Goal: Information Seeking & Learning: Learn about a topic

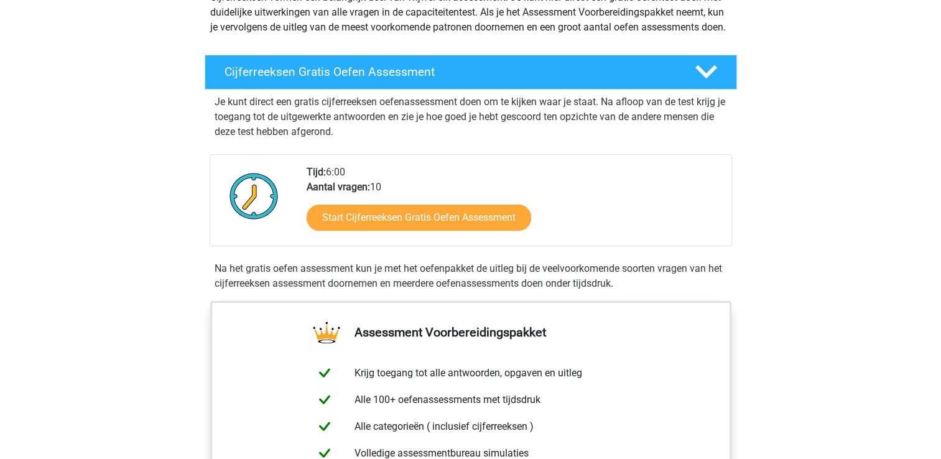
scroll to position [187, 0]
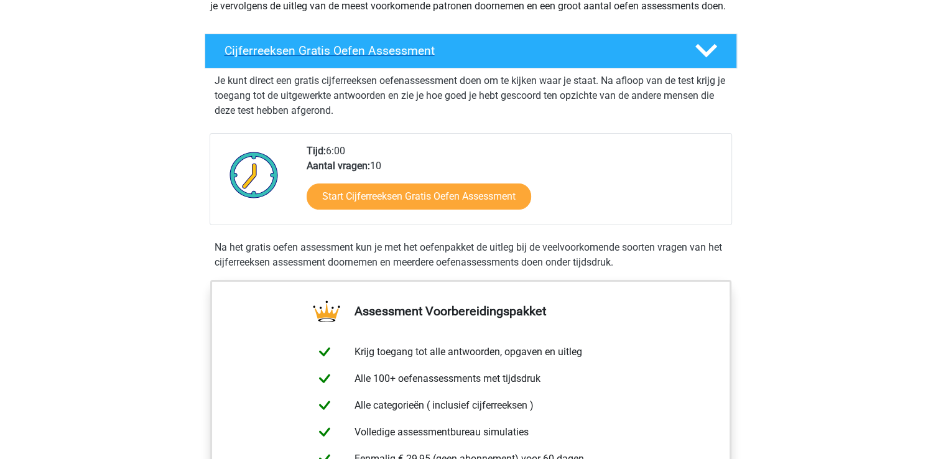
click at [608, 58] on h4 "Cijferreeksen Gratis Oefen Assessment" at bounding box center [450, 51] width 450 height 14
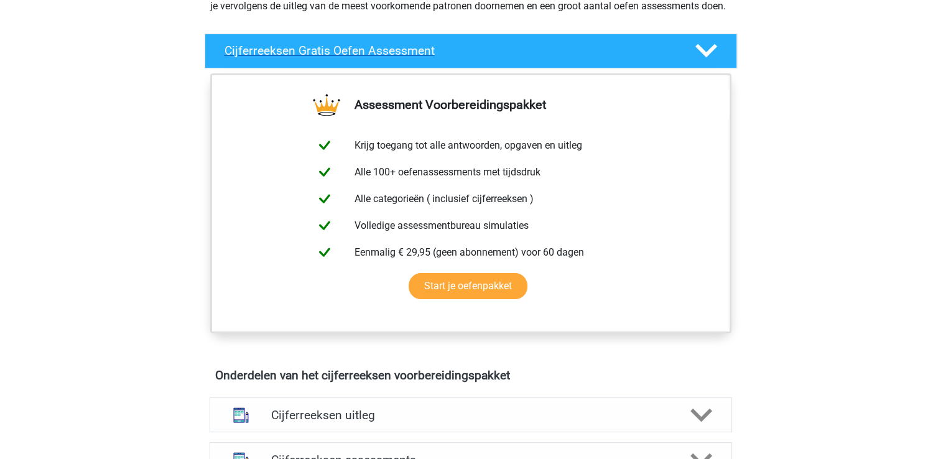
click at [608, 58] on h4 "Cijferreeksen Gratis Oefen Assessment" at bounding box center [450, 51] width 450 height 14
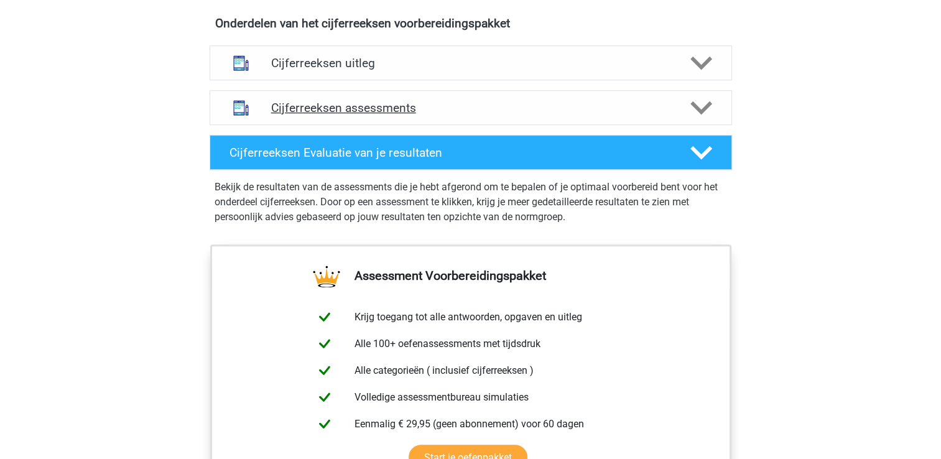
scroll to position [746, 0]
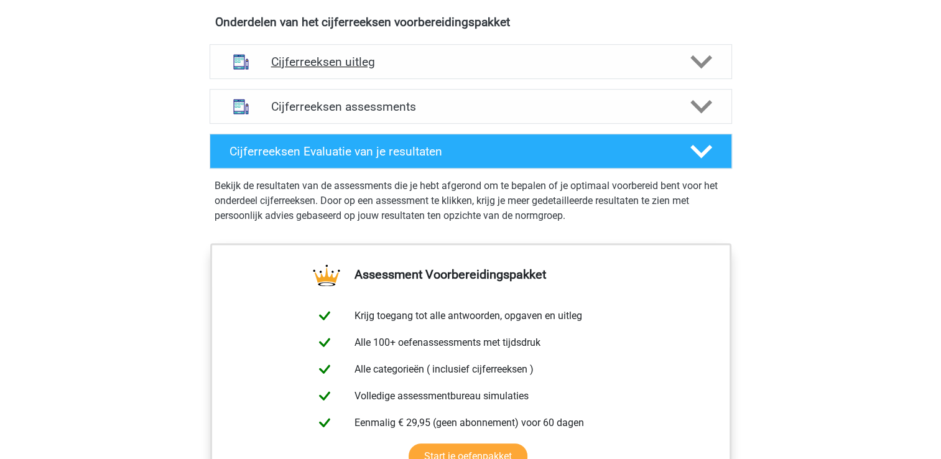
click at [462, 69] on h4 "Cijferreeksen uitleg" at bounding box center [470, 62] width 399 height 14
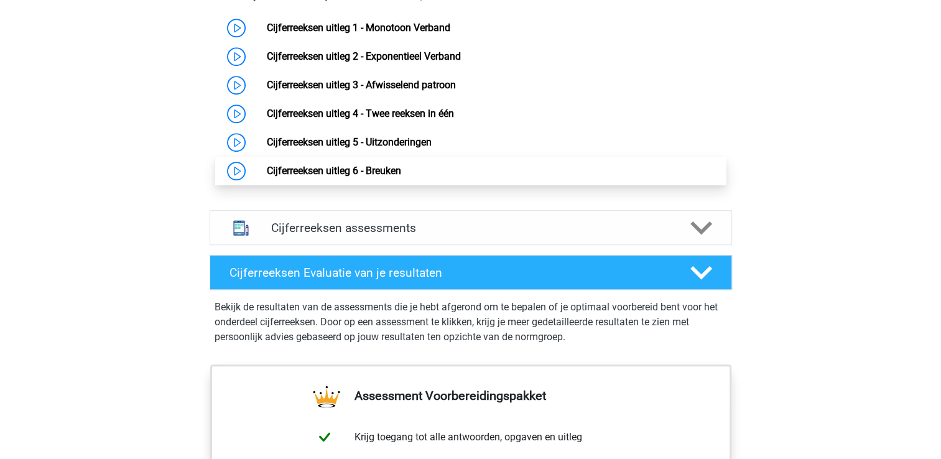
scroll to position [871, 0]
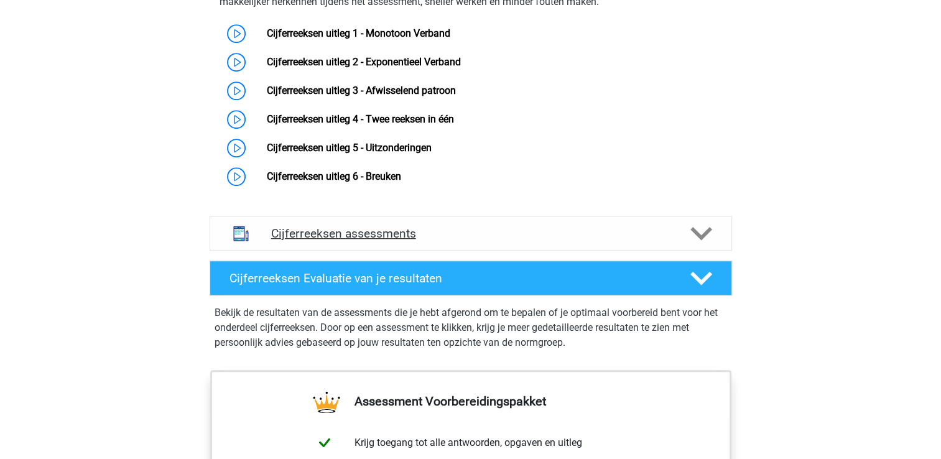
click at [695, 251] on div "Cijferreeksen assessments" at bounding box center [471, 233] width 522 height 35
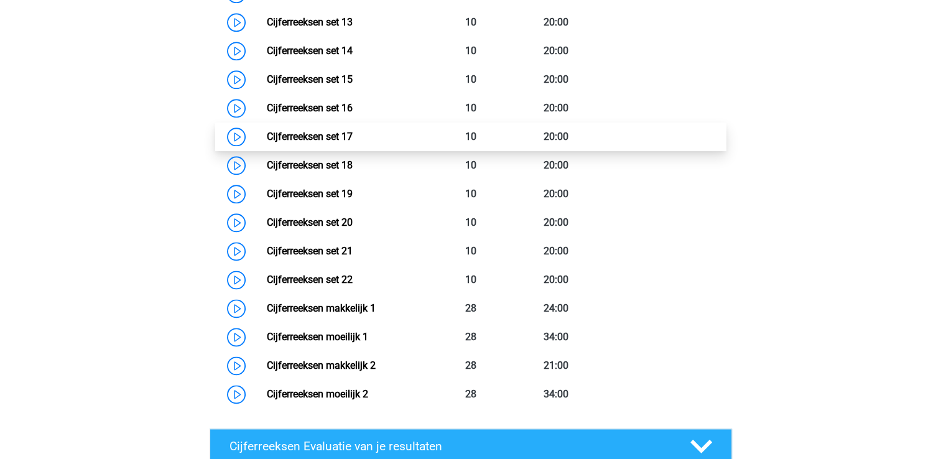
scroll to position [1679, 0]
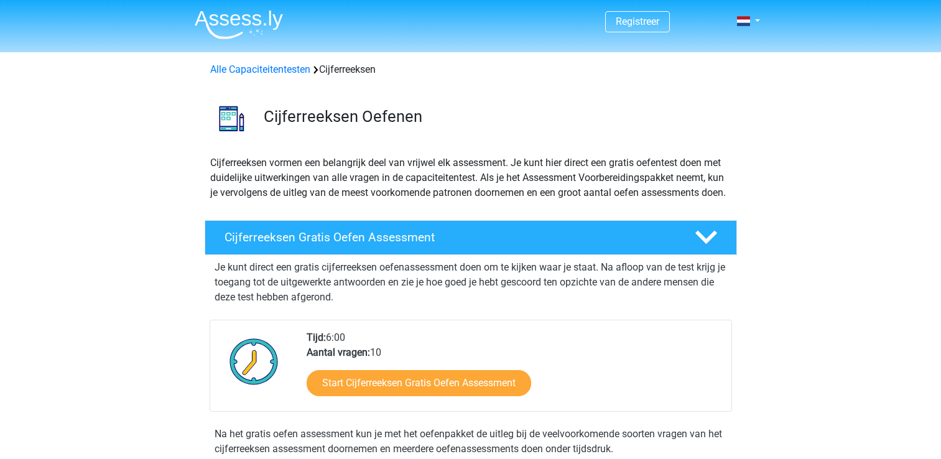
scroll to position [32, 0]
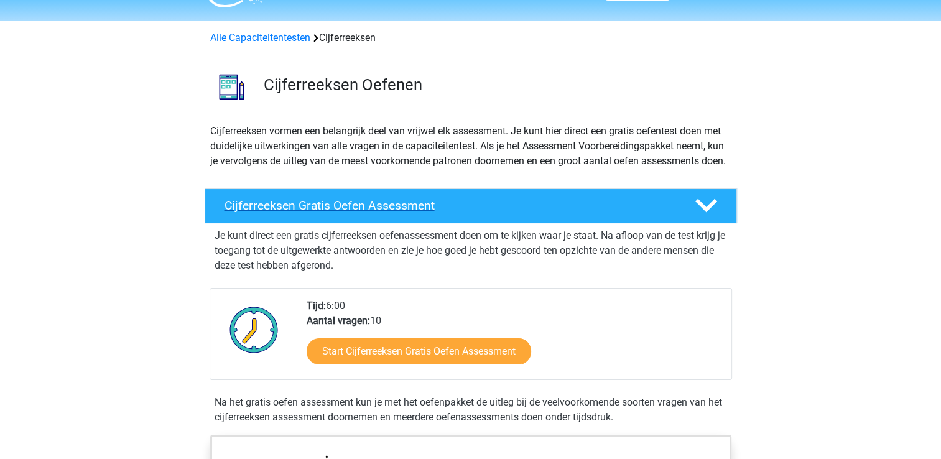
click at [419, 213] on h4 "Cijferreeksen Gratis Oefen Assessment" at bounding box center [450, 205] width 450 height 14
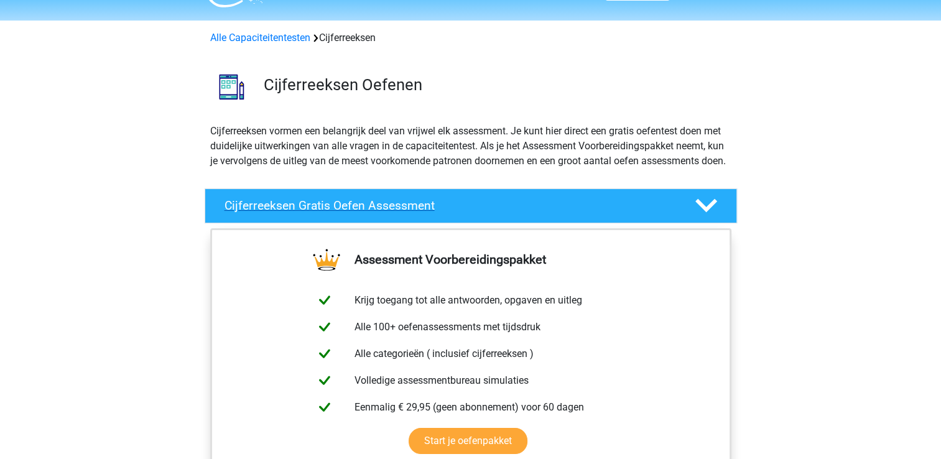
click at [419, 213] on h4 "Cijferreeksen Gratis Oefen Assessment" at bounding box center [450, 205] width 450 height 14
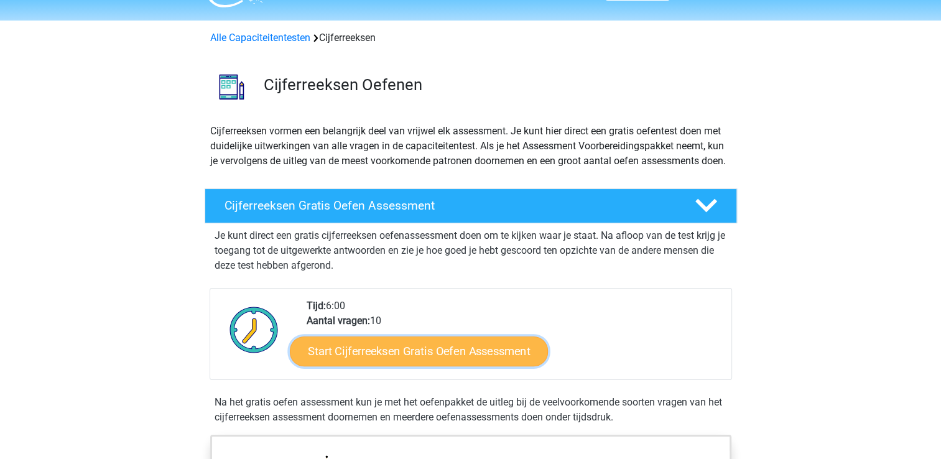
click at [391, 366] on link "Start Cijferreeksen Gratis Oefen Assessment" at bounding box center [419, 351] width 258 height 30
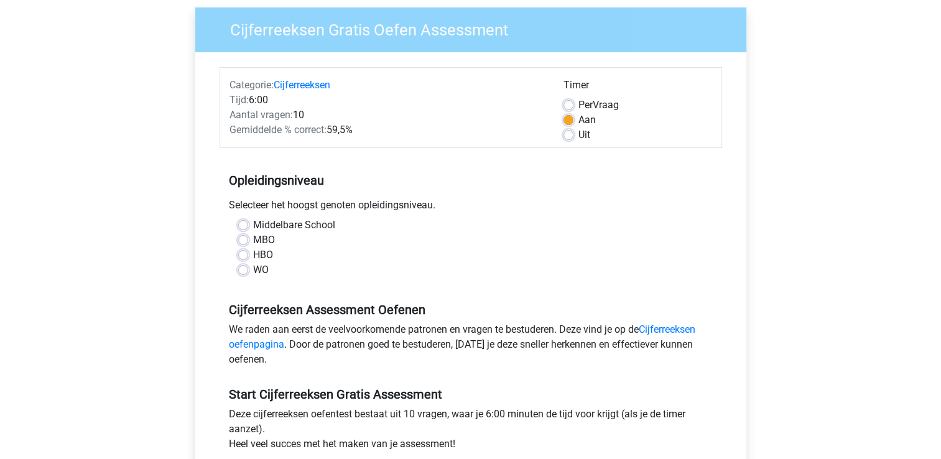
scroll to position [124, 0]
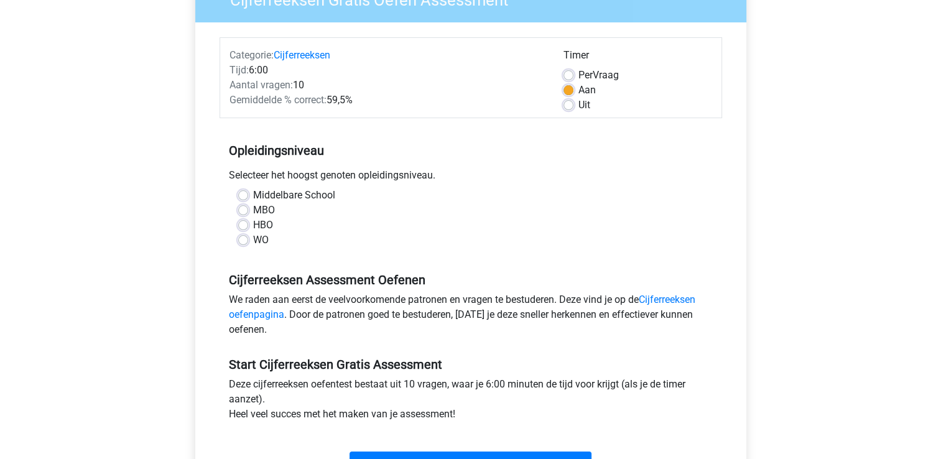
click at [253, 227] on label "HBO" at bounding box center [263, 225] width 20 height 15
click at [245, 227] on input "HBO" at bounding box center [243, 224] width 10 height 12
radio input "true"
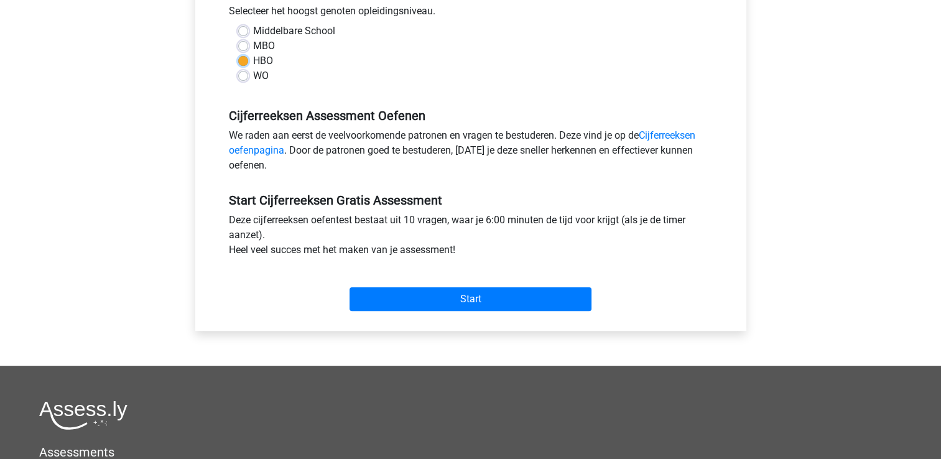
scroll to position [311, 0]
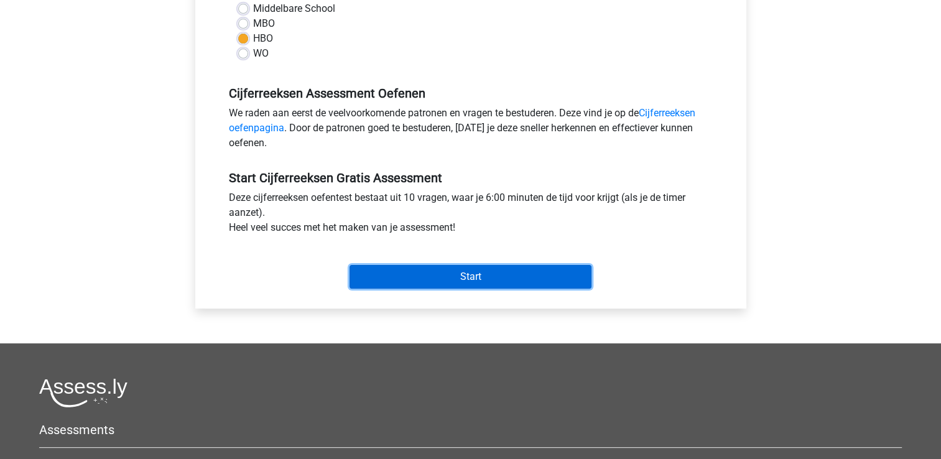
click at [472, 272] on input "Start" at bounding box center [471, 277] width 242 height 24
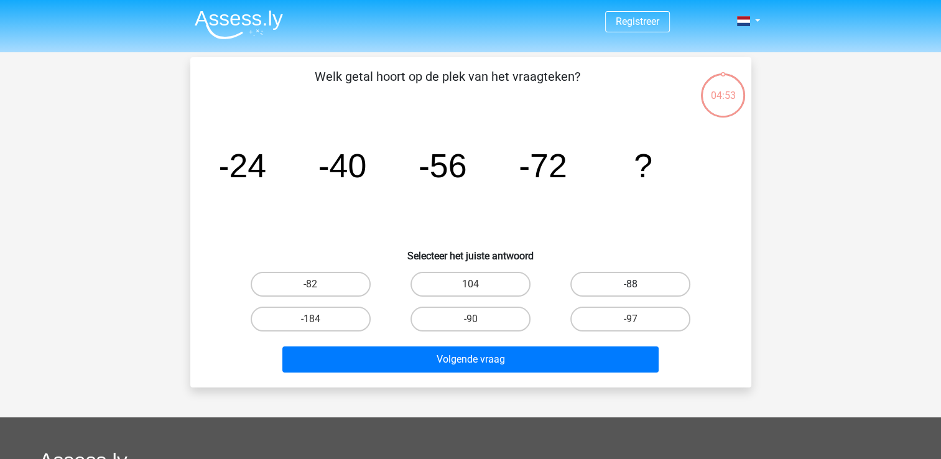
click at [623, 282] on label "-88" at bounding box center [630, 284] width 120 height 25
click at [631, 284] on input "-88" at bounding box center [635, 288] width 8 height 8
radio input "true"
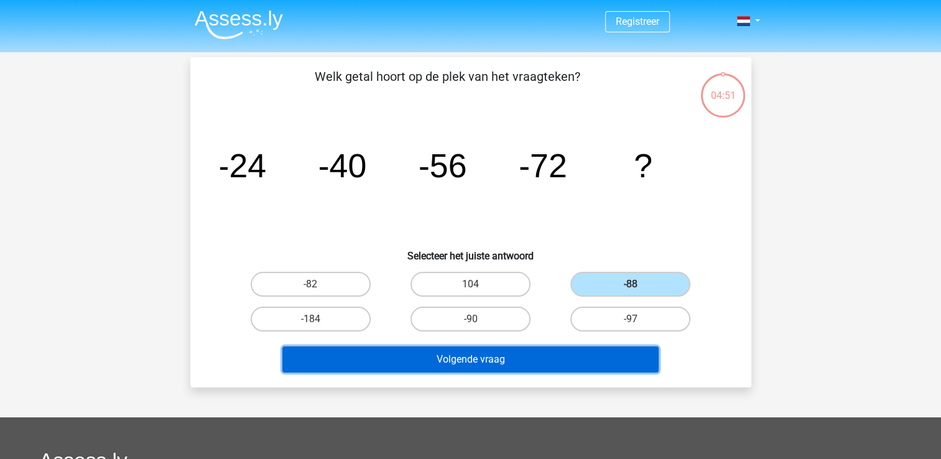
click at [463, 359] on button "Volgende vraag" at bounding box center [470, 359] width 376 height 26
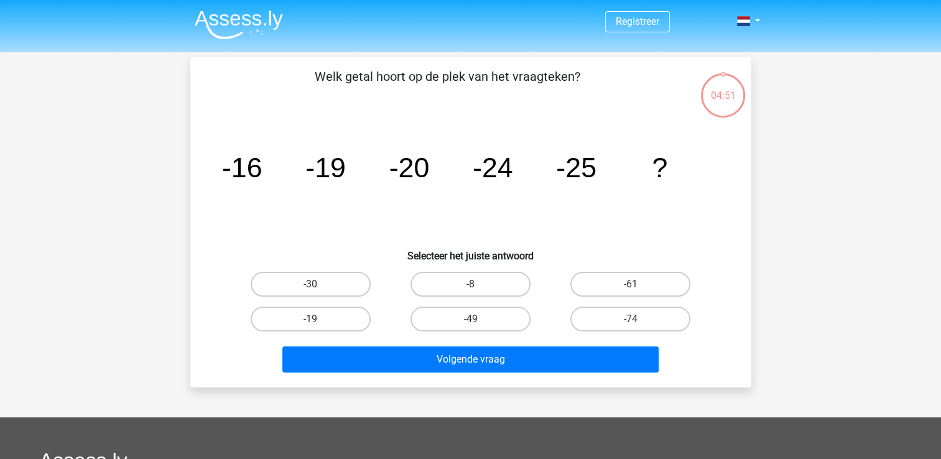
scroll to position [57, 0]
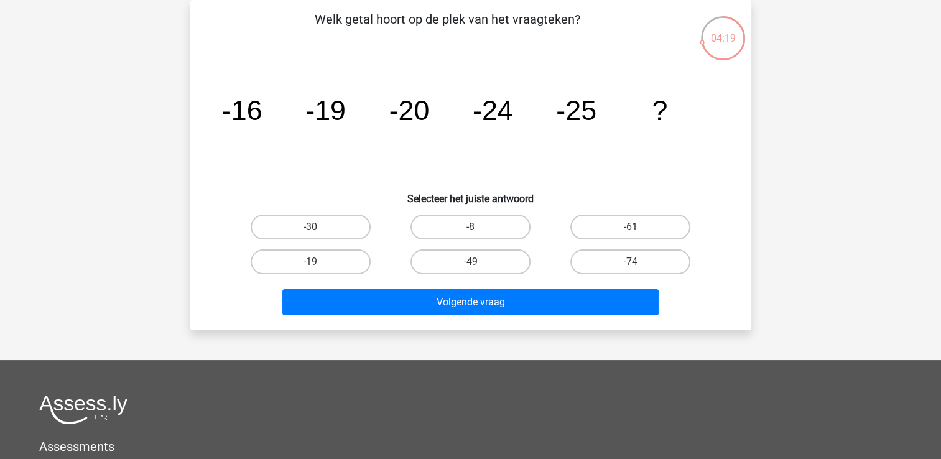
click at [318, 233] on div "-30" at bounding box center [311, 227] width 150 height 25
click at [307, 218] on label "-30" at bounding box center [311, 227] width 120 height 25
click at [310, 227] on input "-30" at bounding box center [314, 231] width 8 height 8
radio input "true"
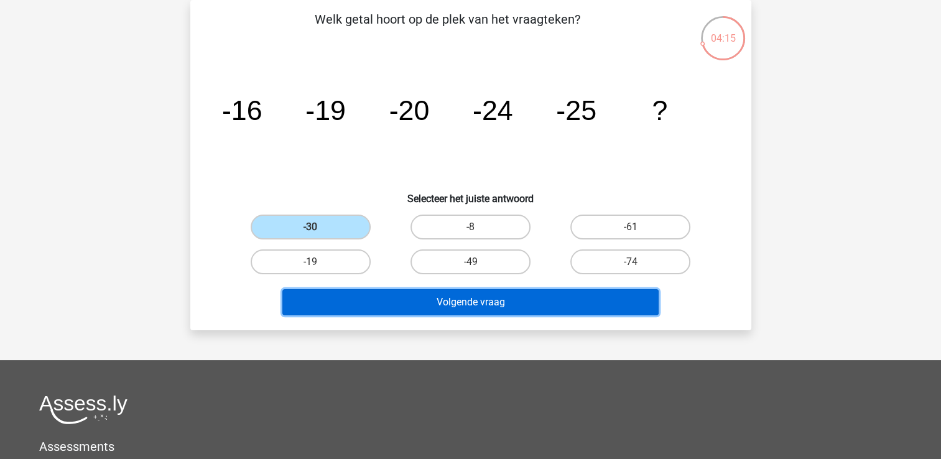
click at [480, 293] on button "Volgende vraag" at bounding box center [470, 302] width 376 height 26
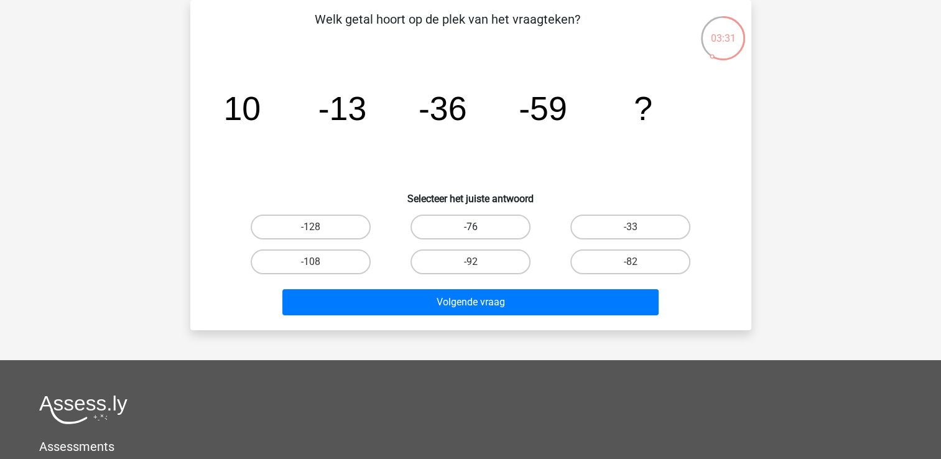
click at [474, 225] on label "-76" at bounding box center [470, 227] width 120 height 25
click at [474, 227] on input "-76" at bounding box center [474, 231] width 8 height 8
radio input "true"
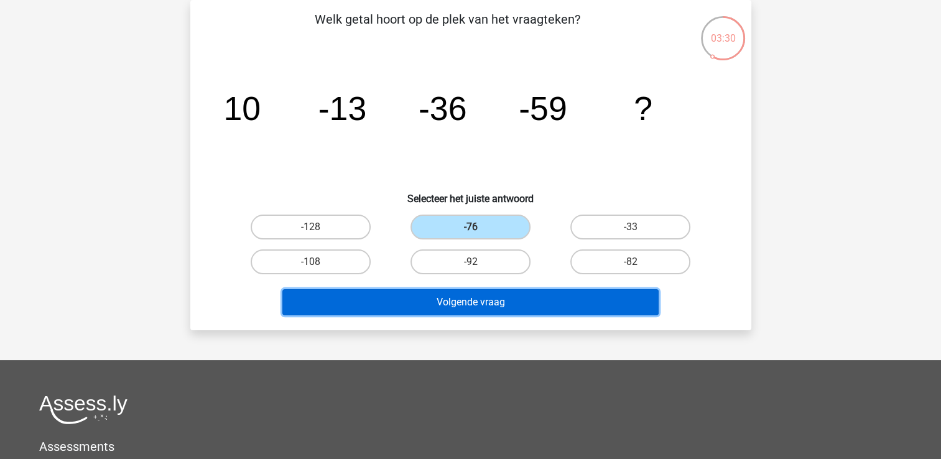
click at [482, 298] on button "Volgende vraag" at bounding box center [470, 302] width 376 height 26
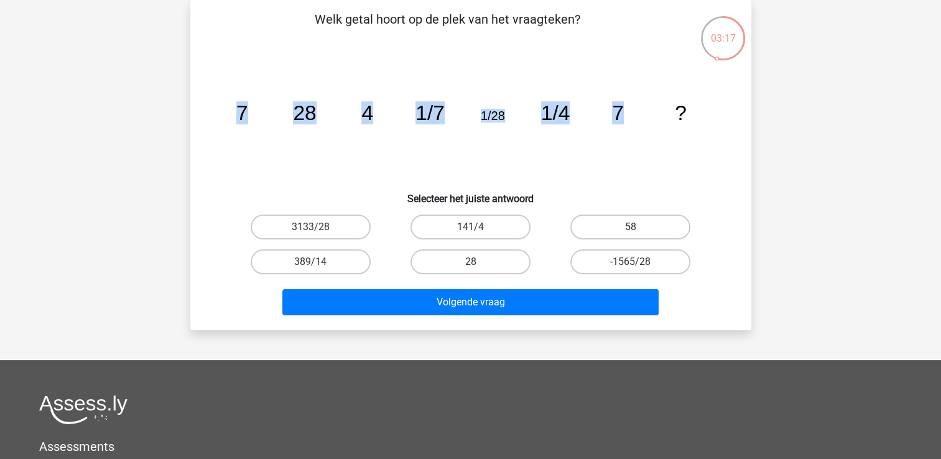
drag, startPoint x: 633, startPoint y: 121, endPoint x: 206, endPoint y: 130, distance: 426.8
click at [206, 130] on div "Welk getal hoort op de plek van het vraagteken? image/svg+xml 7 28 4 1/7 1/28 1…" at bounding box center [470, 165] width 551 height 310
copy g "7 28 4 1/7 1/28 1/4 7"
click at [671, 138] on icon "image/svg+xml 7 28 4 1/7 1/28 1/4 7 ?" at bounding box center [470, 120] width 501 height 126
click at [457, 263] on label "28" at bounding box center [470, 261] width 120 height 25
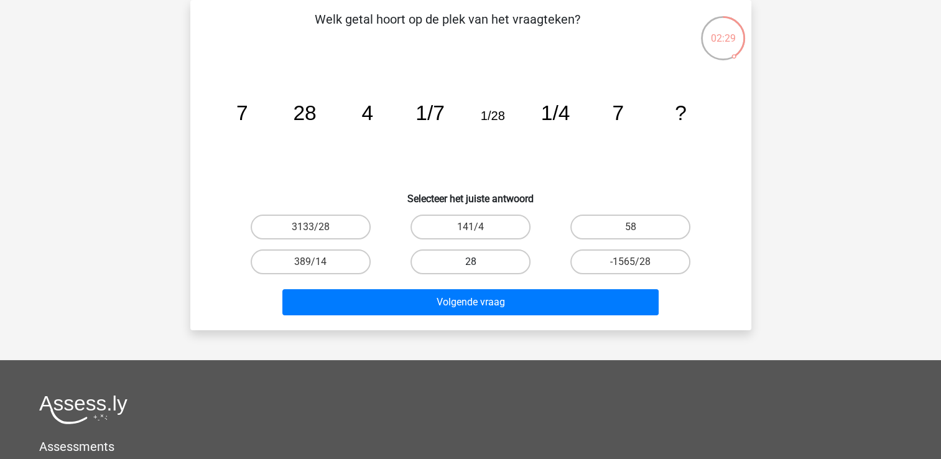
click at [470, 263] on input "28" at bounding box center [474, 266] width 8 height 8
radio input "true"
click at [478, 316] on div "Volgende vraag" at bounding box center [471, 304] width 480 height 31
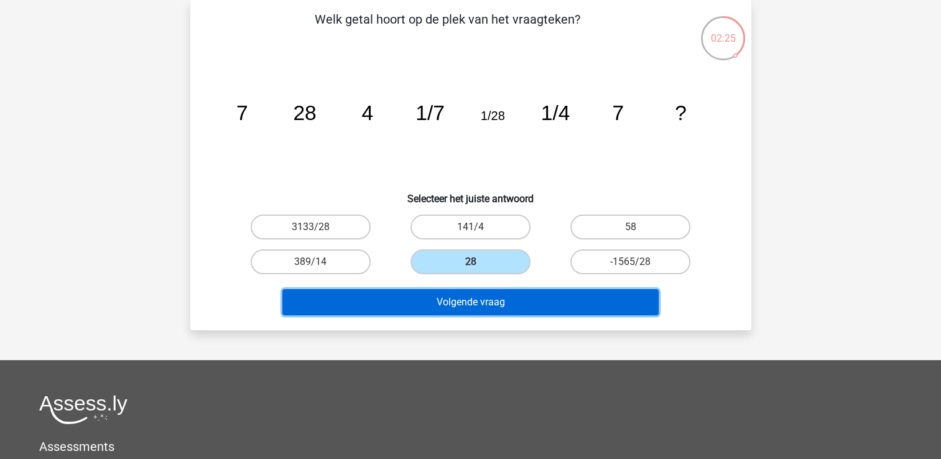
click at [480, 304] on button "Volgende vraag" at bounding box center [470, 302] width 376 height 26
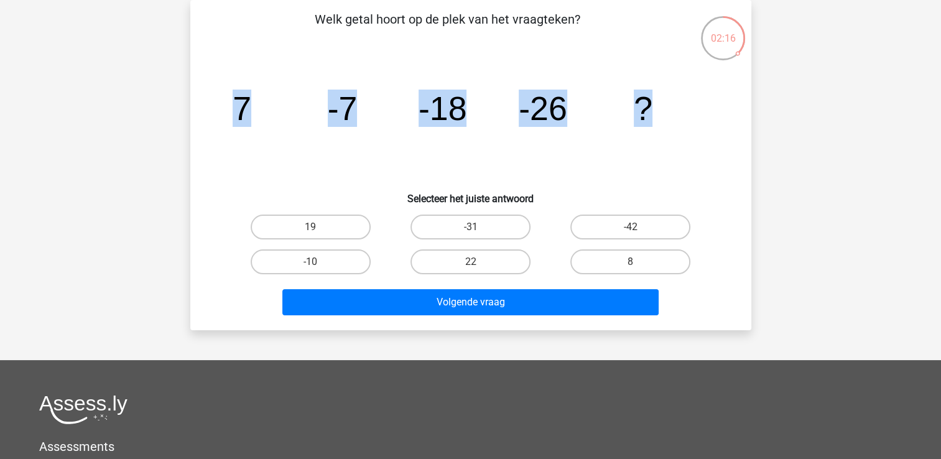
drag, startPoint x: 216, startPoint y: 106, endPoint x: 704, endPoint y: 111, distance: 487.6
click at [704, 111] on div "image/svg+xml 7 -7 -18 -26 ?" at bounding box center [470, 120] width 521 height 126
copy g "7 -7 -18 -26 ?"
click at [463, 218] on label "-31" at bounding box center [470, 227] width 120 height 25
click at [470, 227] on input "-31" at bounding box center [474, 231] width 8 height 8
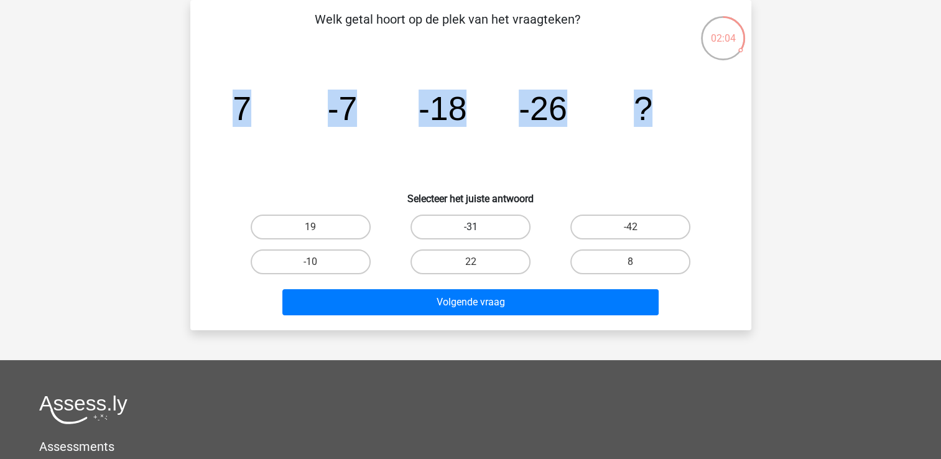
radio input "true"
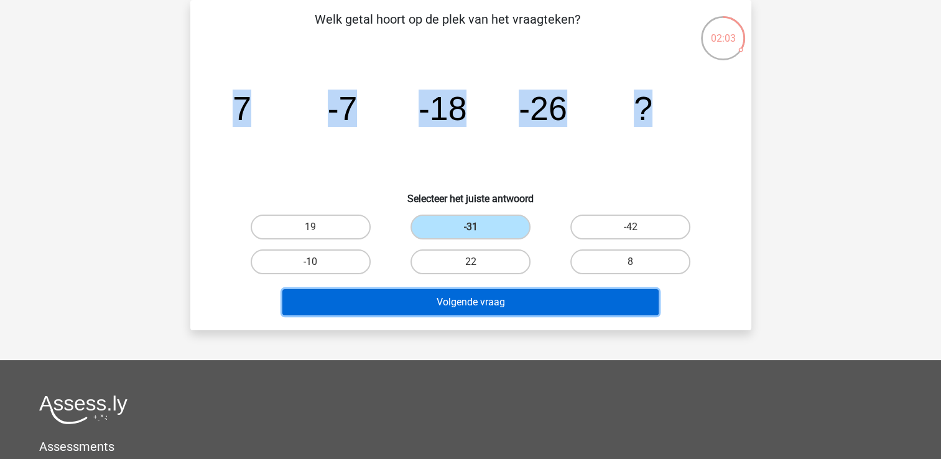
click at [486, 300] on button "Volgende vraag" at bounding box center [470, 302] width 376 height 26
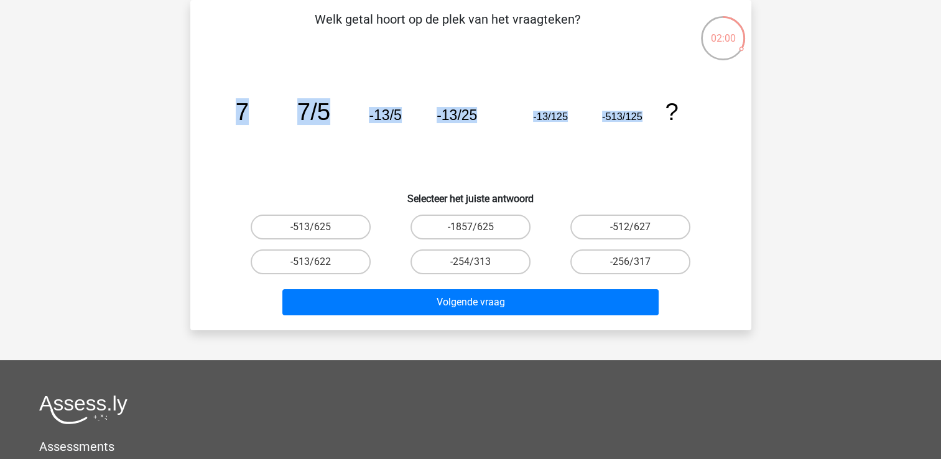
drag, startPoint x: 231, startPoint y: 114, endPoint x: 656, endPoint y: 106, distance: 424.9
click at [656, 106] on icon "image/svg+xml 7 7/5 -13/5 -13/25 -13/125 -513/125 ?" at bounding box center [470, 120] width 501 height 126
copy g "7 7/5 -13/5 -13/25 -13/125 -513/125"
click at [308, 227] on label "-513/625" at bounding box center [311, 227] width 120 height 25
click at [310, 227] on input "-513/625" at bounding box center [314, 231] width 8 height 8
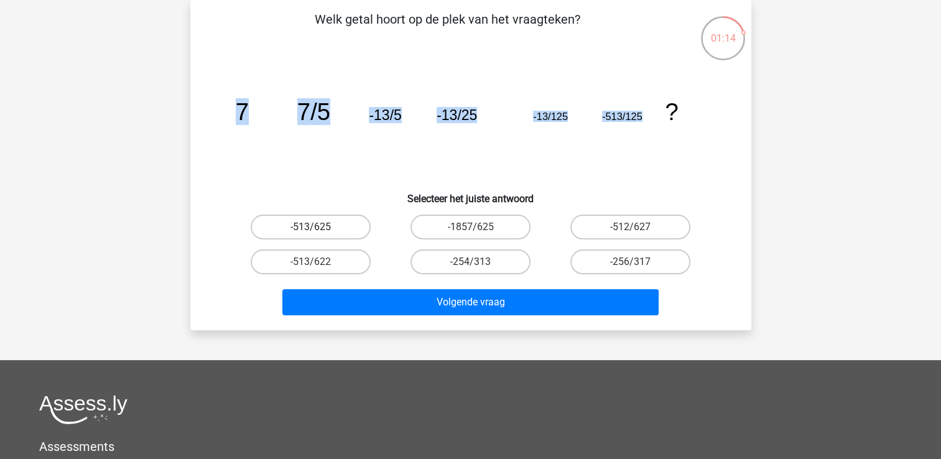
radio input "true"
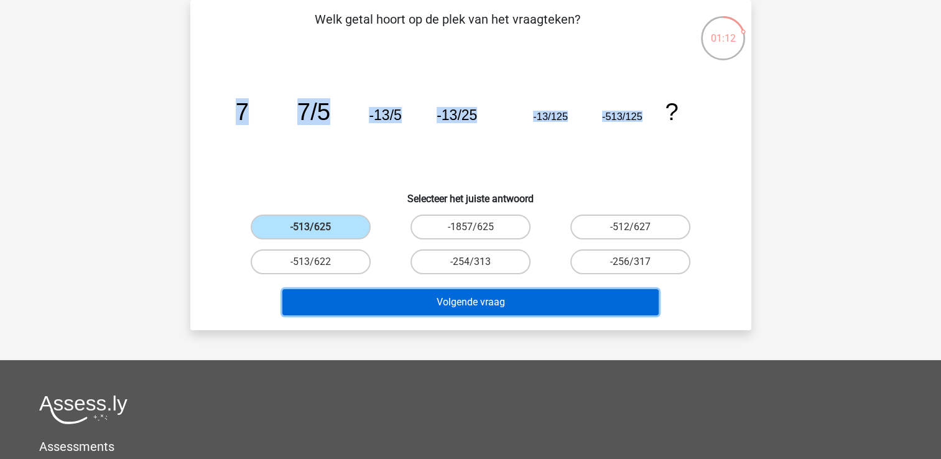
click at [483, 307] on button "Volgende vraag" at bounding box center [470, 302] width 376 height 26
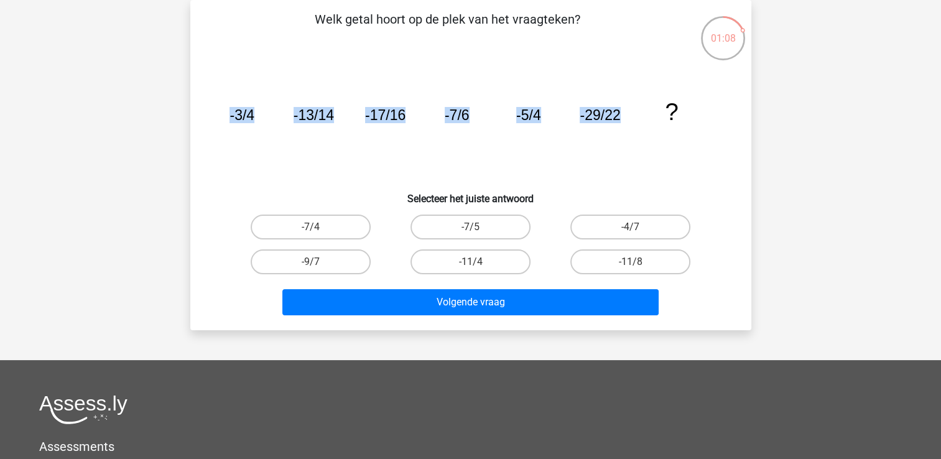
drag, startPoint x: 220, startPoint y: 108, endPoint x: 627, endPoint y: 114, distance: 407.4
click at [627, 114] on div "image/svg+xml -3/4 -13/14 -17/16 -7/6 -5/4 -29/22 ?" at bounding box center [470, 120] width 521 height 126
copy g "-3/4 -13/14 -17/16 -7/6 -5/4 -29/22"
click at [254, 109] on tspan "?" at bounding box center [242, 115] width 25 height 16
click at [476, 228] on input "-7/5" at bounding box center [474, 231] width 8 height 8
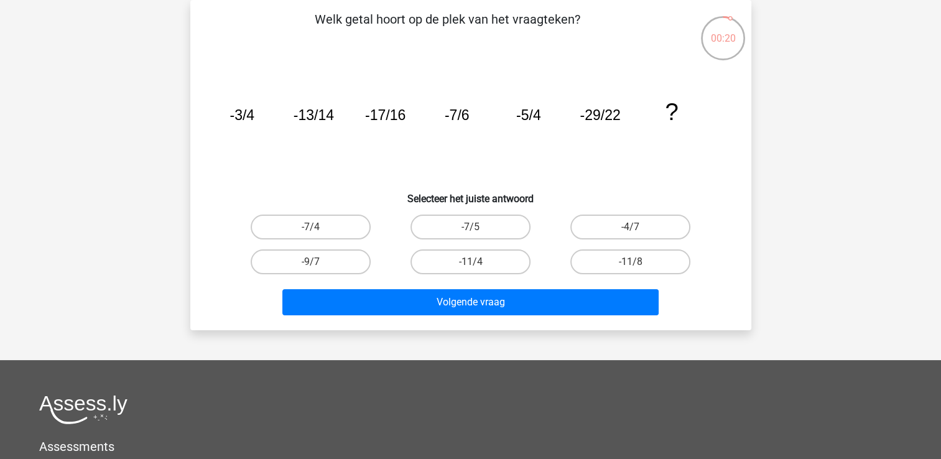
radio input "true"
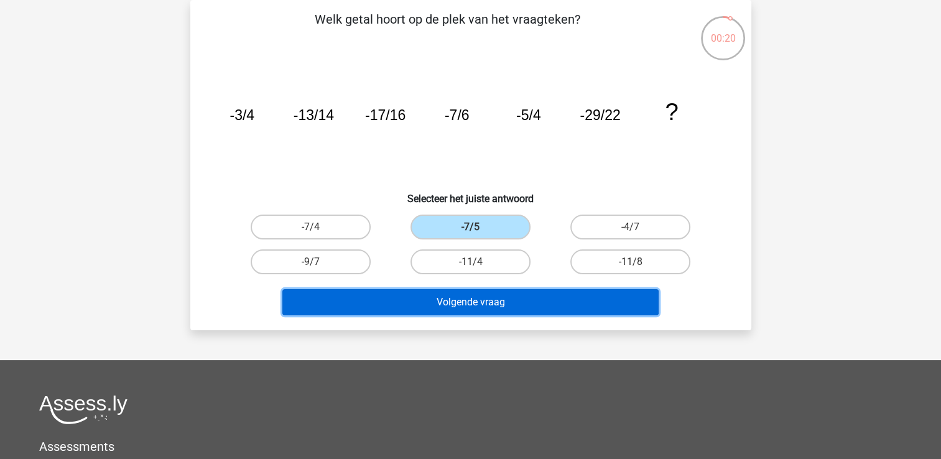
click at [471, 302] on button "Volgende vraag" at bounding box center [470, 302] width 376 height 26
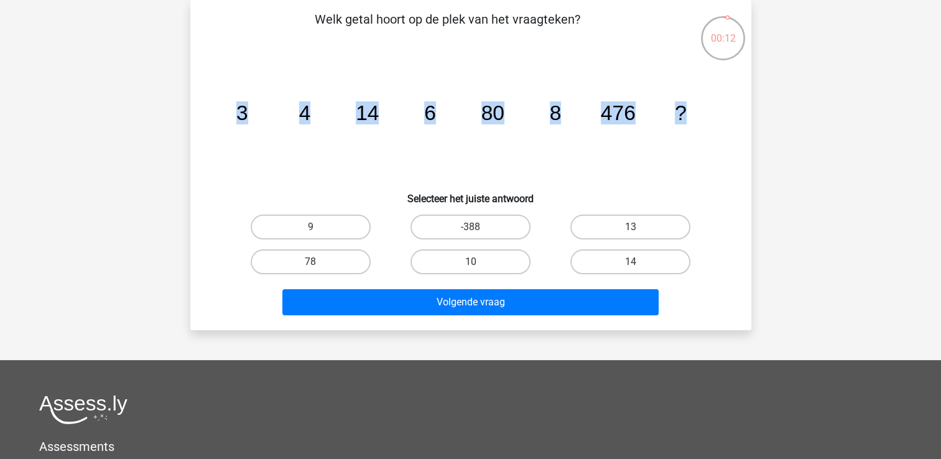
drag, startPoint x: 692, startPoint y: 106, endPoint x: 236, endPoint y: 116, distance: 455.4
click at [236, 116] on icon "image/svg+xml 3 4 14 6 80 8 476 ?" at bounding box center [470, 120] width 501 height 126
copy g "3 4 14 6 80 8 476 ?"
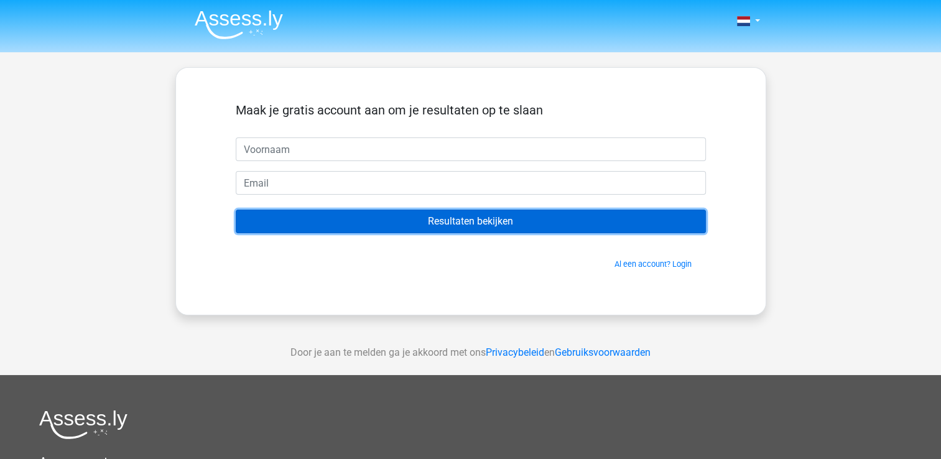
click at [468, 220] on input "Resultaten bekijken" at bounding box center [471, 222] width 470 height 24
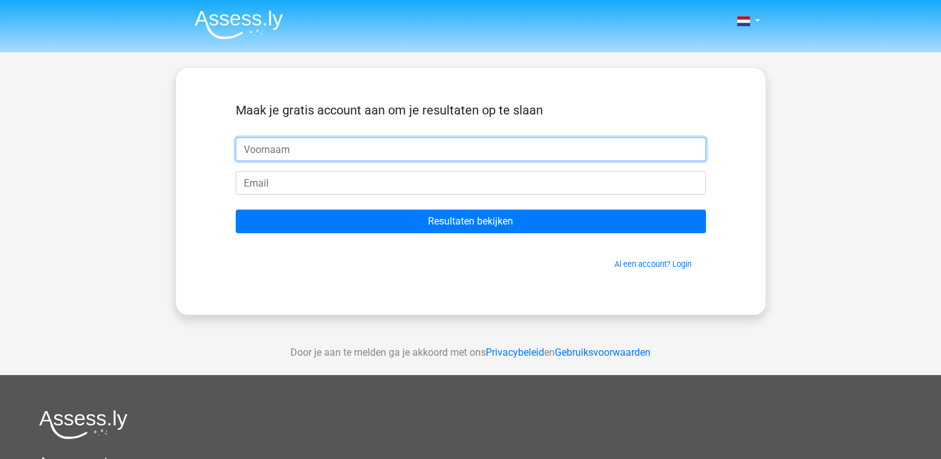
click at [405, 146] on input "text" at bounding box center [471, 149] width 470 height 24
type input "pien"
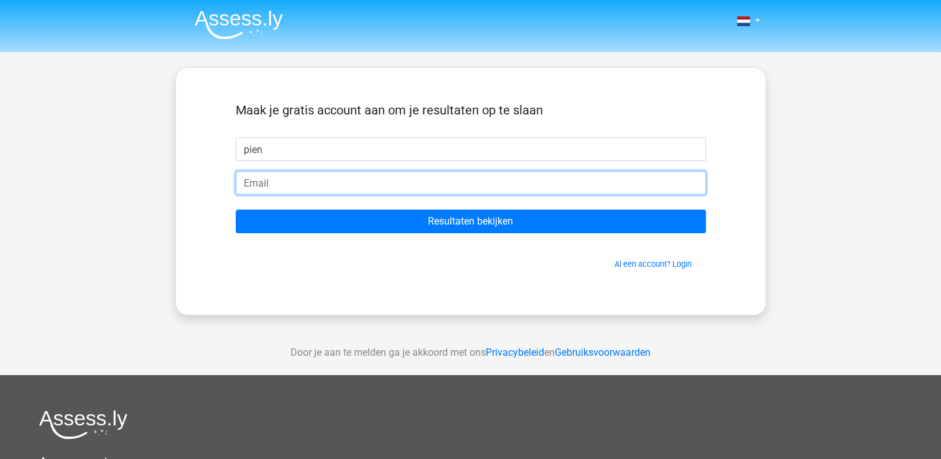
click at [363, 185] on input "email" at bounding box center [471, 183] width 470 height 24
type input "pienkonig@hotmail.com"
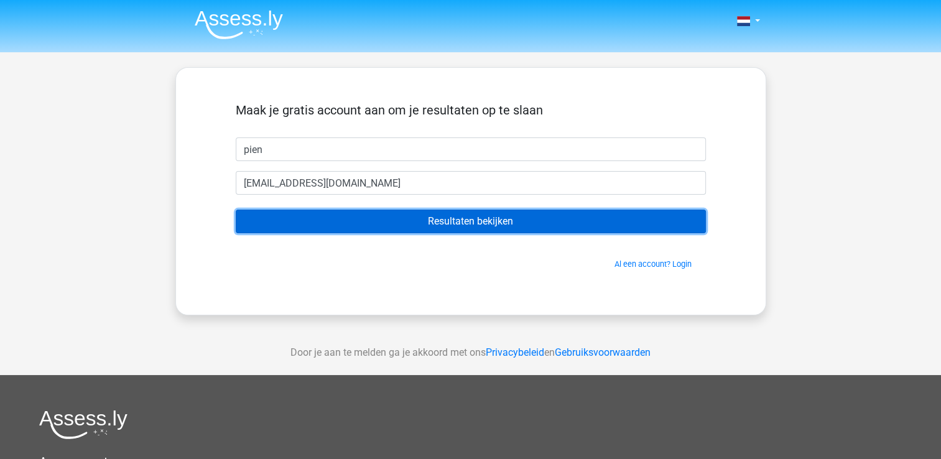
click at [433, 225] on input "Resultaten bekijken" at bounding box center [471, 222] width 470 height 24
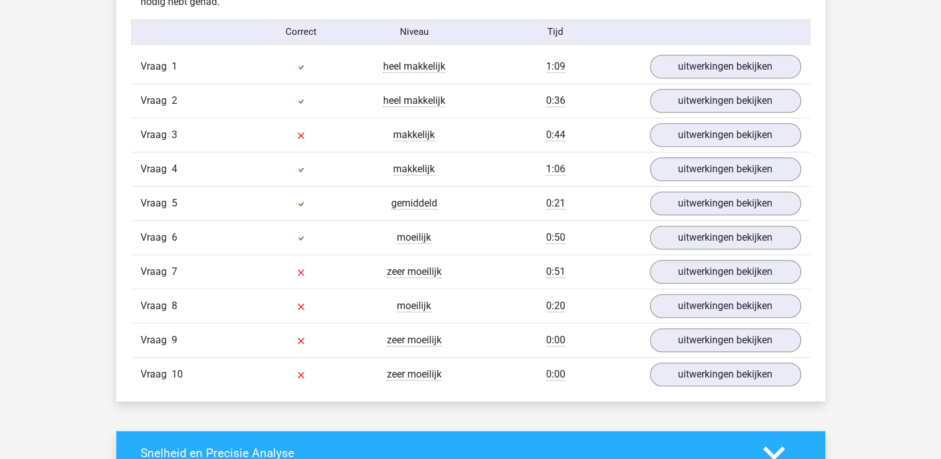
scroll to position [995, 0]
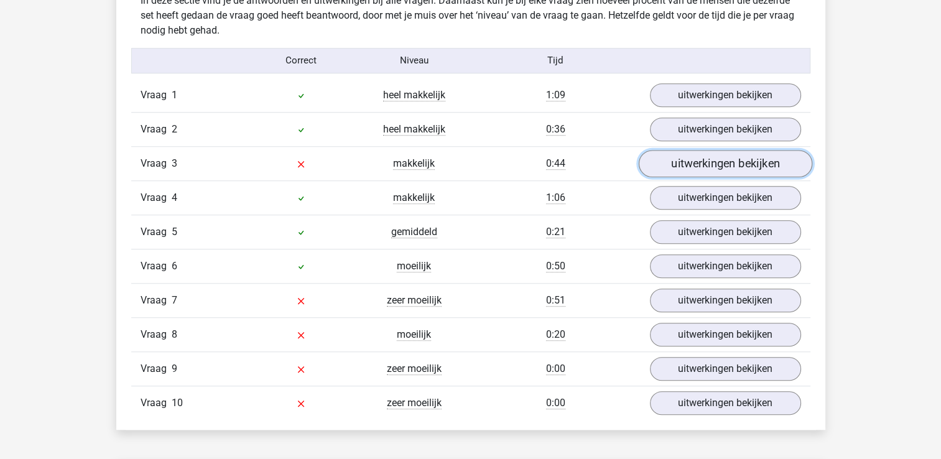
click at [687, 162] on link "uitwerkingen bekijken" at bounding box center [725, 163] width 174 height 27
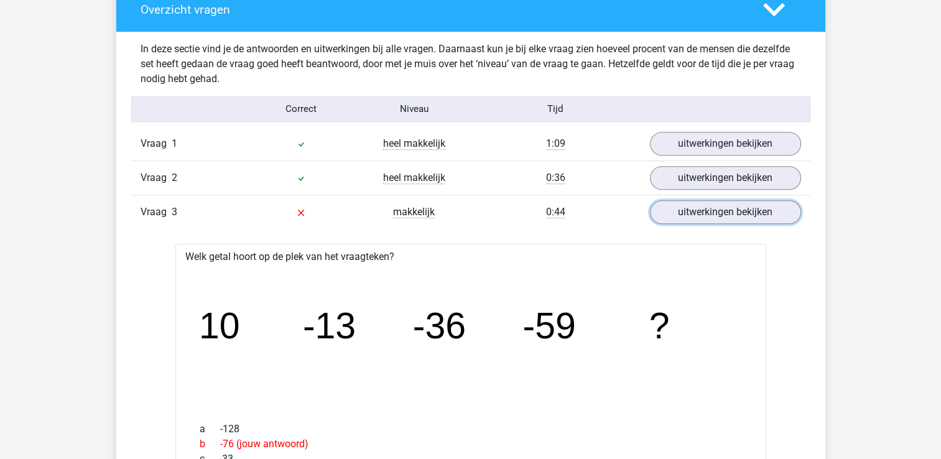
scroll to position [933, 0]
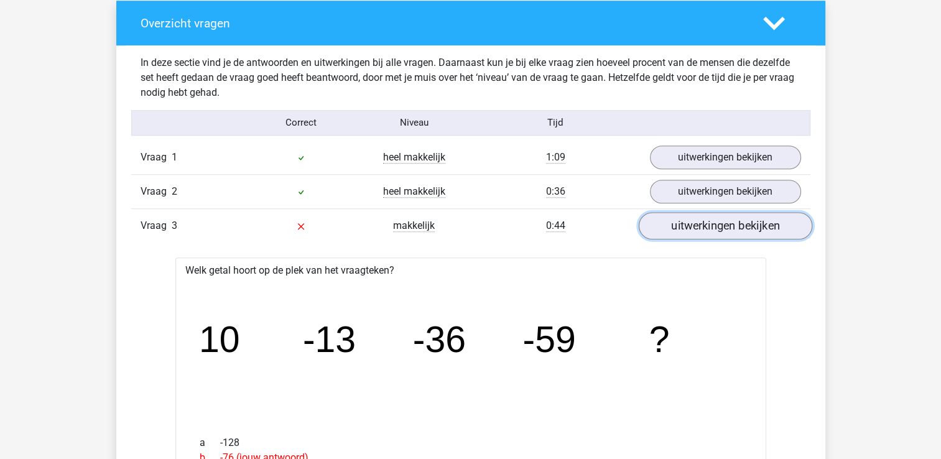
click at [752, 230] on link "uitwerkingen bekijken" at bounding box center [725, 225] width 174 height 27
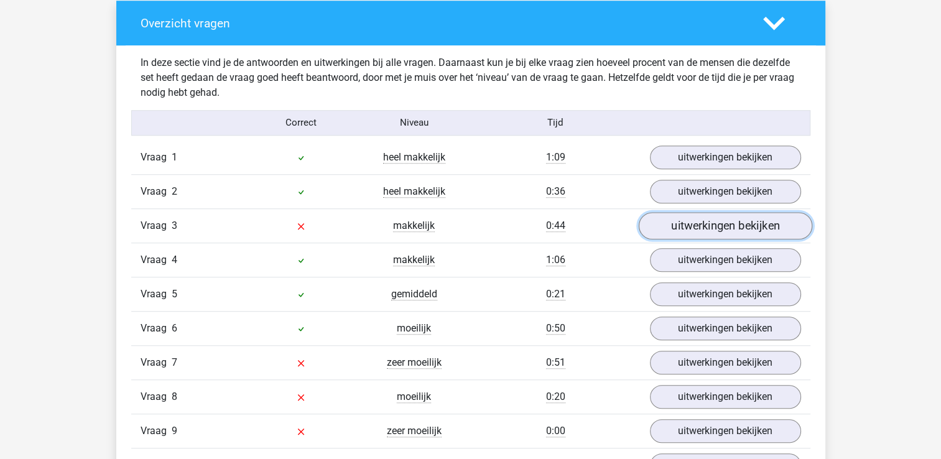
click at [752, 230] on link "uitwerkingen bekijken" at bounding box center [725, 225] width 174 height 27
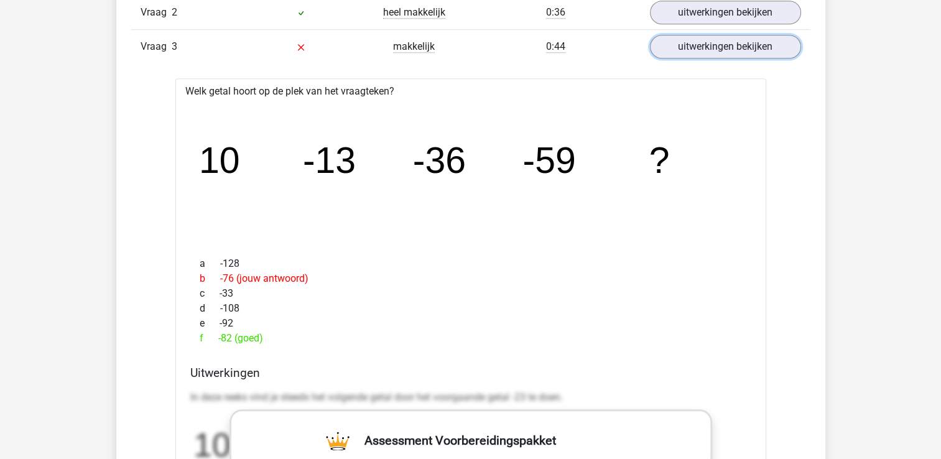
scroll to position [1120, 0]
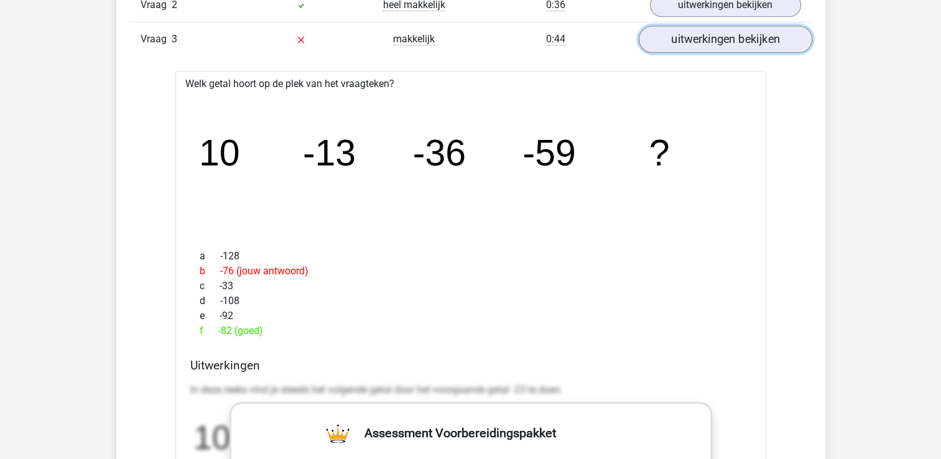
click at [714, 44] on link "uitwerkingen bekijken" at bounding box center [725, 39] width 174 height 27
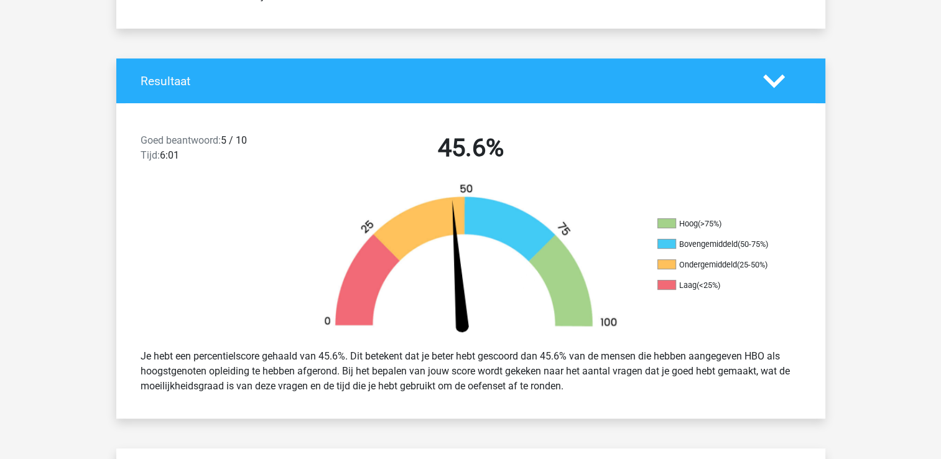
scroll to position [187, 0]
